Goal: Book appointment/travel/reservation

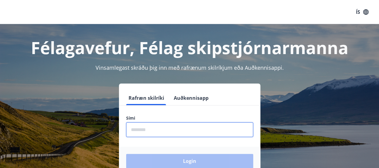
click at [141, 127] on input "phone" at bounding box center [189, 129] width 127 height 15
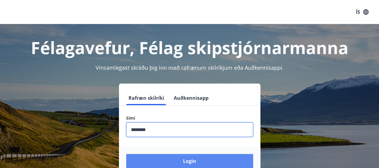
type input "********"
click at [173, 157] on button "Login" at bounding box center [189, 161] width 127 height 14
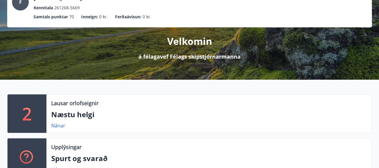
scroll to position [47, 0]
click at [55, 125] on link "Nánar" at bounding box center [58, 125] width 14 height 7
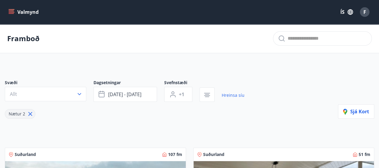
click at [11, 13] on icon "menu" at bounding box center [11, 13] width 5 height 1
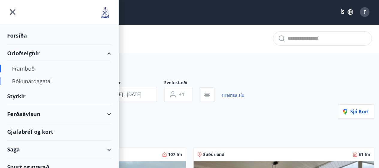
click at [28, 79] on div "Bókunardagatal" at bounding box center [59, 81] width 94 height 13
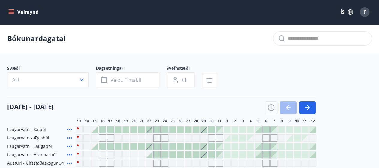
scroll to position [46, 0]
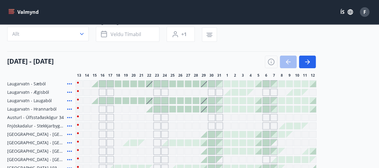
click at [70, 101] on icon at bounding box center [69, 100] width 7 height 7
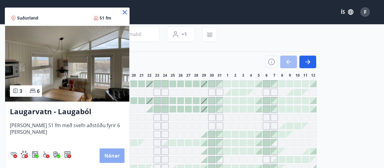
click at [107, 155] on button "Nánar" at bounding box center [112, 155] width 25 height 14
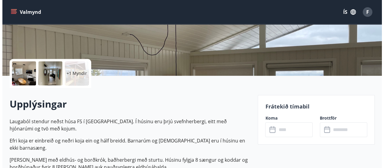
scroll to position [104, 0]
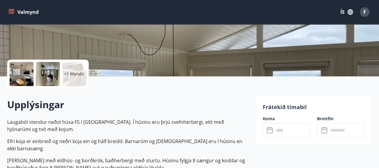
click at [24, 76] on div at bounding box center [22, 74] width 24 height 24
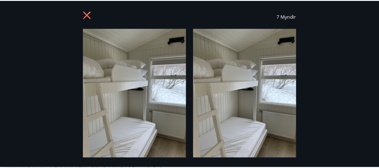
scroll to position [0, 0]
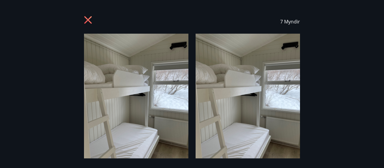
click at [87, 21] on icon at bounding box center [89, 21] width 10 height 10
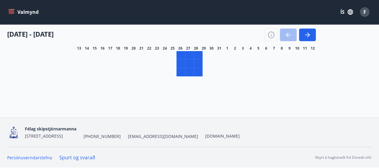
scroll to position [46, 0]
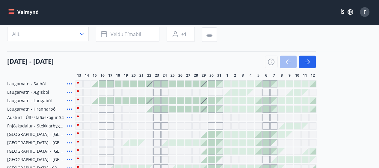
click at [68, 83] on icon at bounding box center [69, 83] width 7 height 7
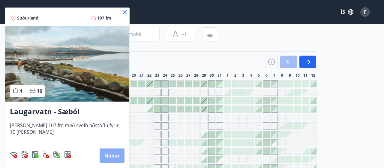
click at [115, 156] on button "Nánar" at bounding box center [112, 155] width 25 height 14
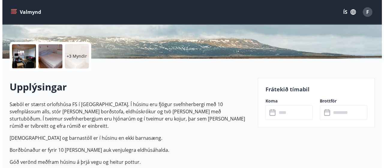
scroll to position [123, 0]
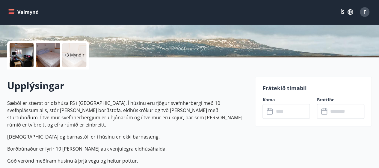
click at [28, 61] on div at bounding box center [22, 55] width 24 height 24
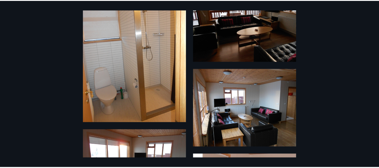
scroll to position [0, 0]
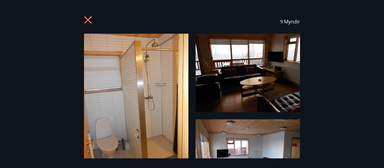
click at [89, 18] on icon at bounding box center [87, 19] width 7 height 7
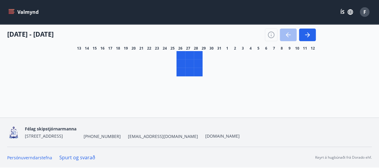
scroll to position [46, 0]
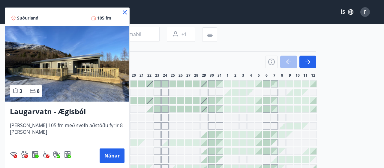
click at [123, 13] on icon at bounding box center [125, 12] width 4 height 4
click at [120, 13] on div "Valmynd ÍS F" at bounding box center [189, 12] width 365 height 14
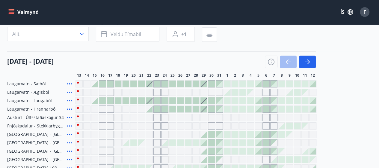
click at [69, 110] on icon at bounding box center [69, 108] width 7 height 7
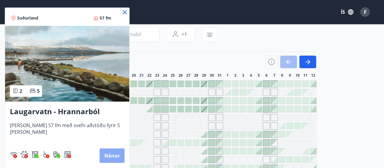
click at [104, 153] on button "Nánar" at bounding box center [112, 155] width 25 height 14
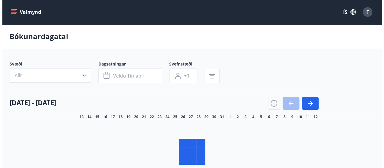
scroll to position [46, 0]
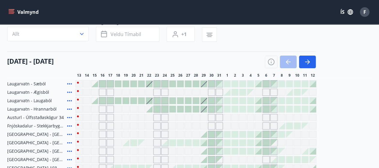
click at [96, 84] on div at bounding box center [94, 83] width 7 height 7
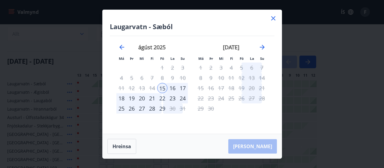
click at [273, 19] on icon at bounding box center [273, 18] width 7 height 7
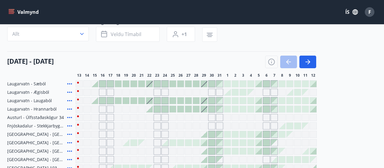
click at [273, 19] on div "Valmynd ÍS F" at bounding box center [191, 12] width 369 height 14
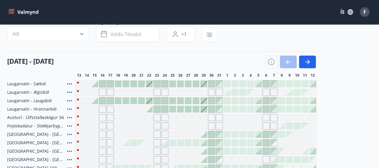
click at [71, 101] on icon at bounding box center [69, 100] width 7 height 7
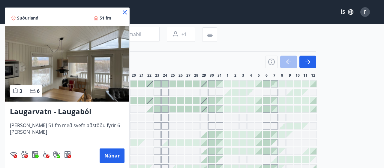
click at [123, 13] on icon at bounding box center [125, 12] width 4 height 4
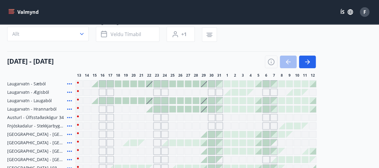
click at [95, 101] on div at bounding box center [94, 100] width 7 height 7
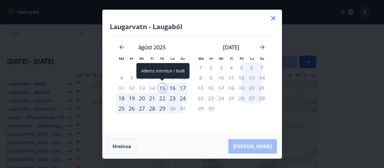
click at [163, 87] on div "15" at bounding box center [162, 88] width 10 height 10
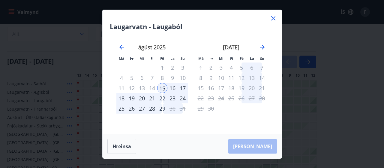
click at [181, 87] on div "17" at bounding box center [183, 88] width 10 height 10
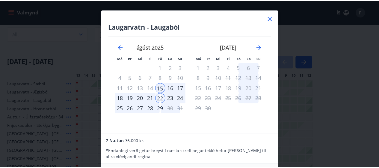
scroll to position [0, 0]
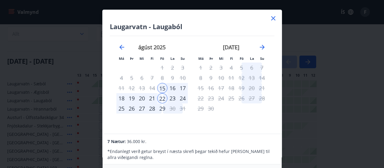
click at [274, 16] on icon at bounding box center [273, 18] width 7 height 7
click at [274, 16] on div "Valmynd ÍS F" at bounding box center [189, 12] width 365 height 14
